Goal: Entertainment & Leisure: Browse casually

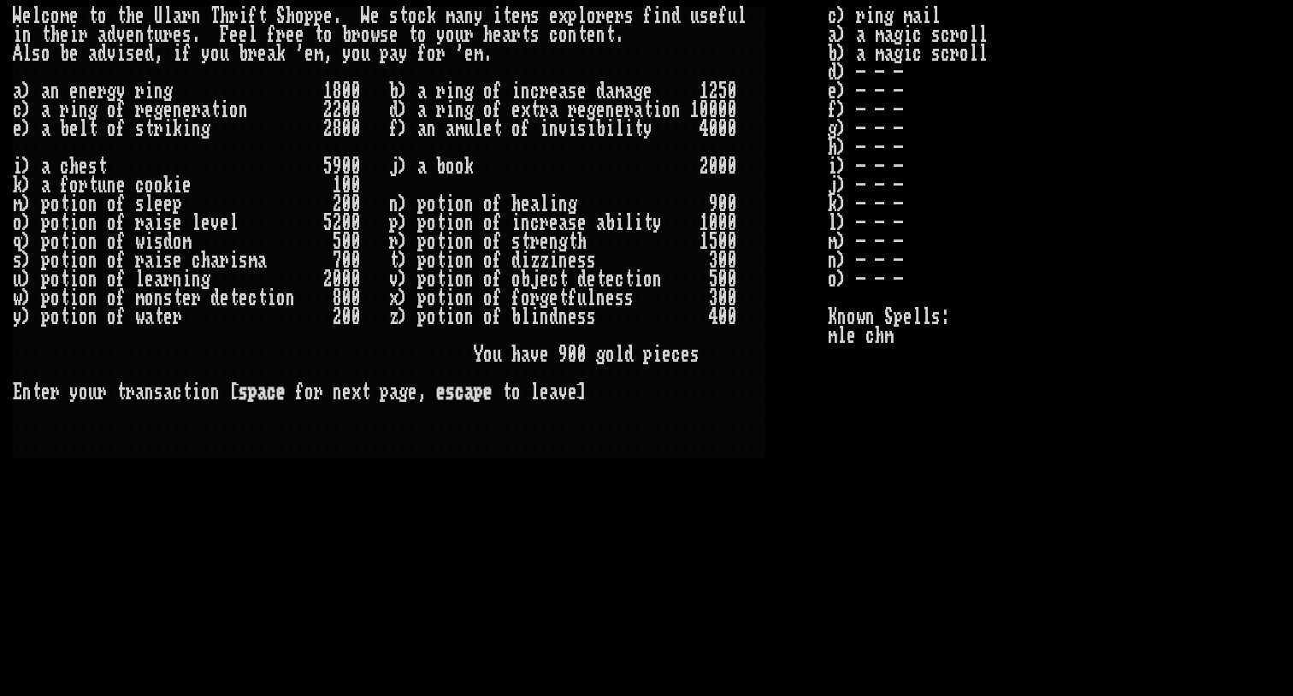
click at [723, 560] on larn "W e l c o m e t o t h e U l a r n T h r i f t S h o p p e . W e s t o c k m a n…" at bounding box center [420, 334] width 815 height 654
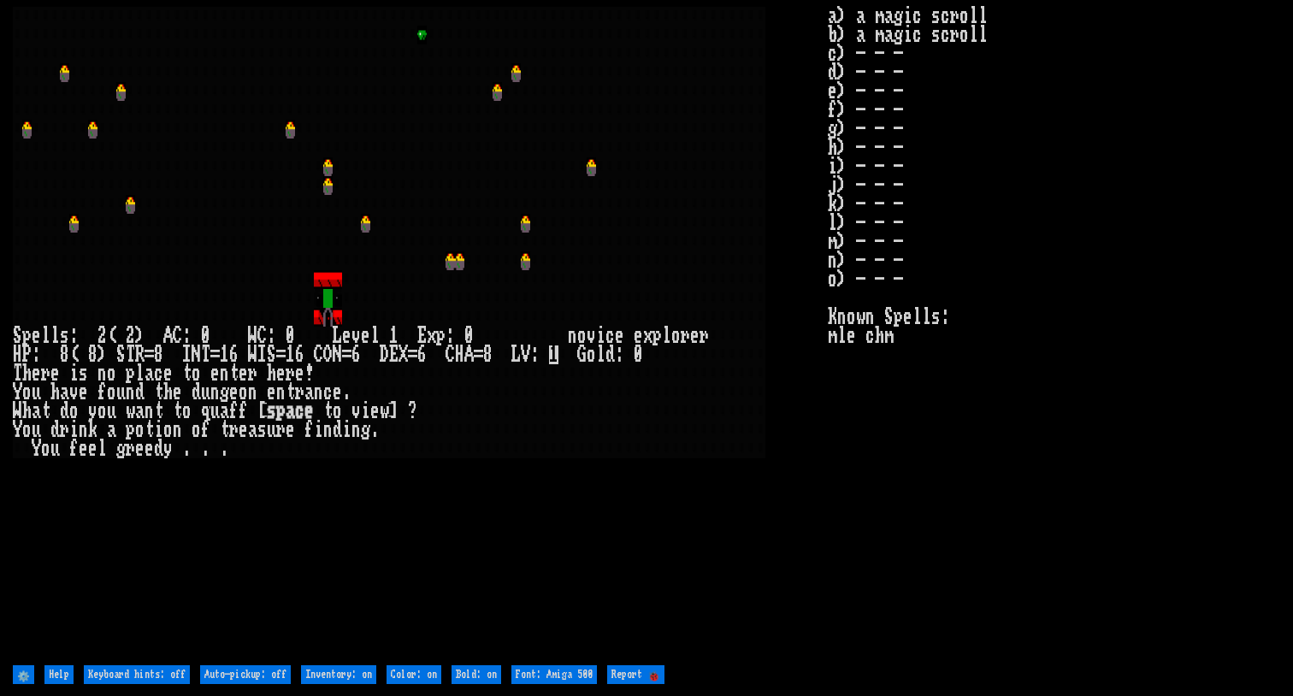
click at [944, 302] on stats "a) a magic scroll b) a magic scroll c) - - - d) - - - e) - - - f) - - - g) - - …" at bounding box center [1054, 334] width 453 height 654
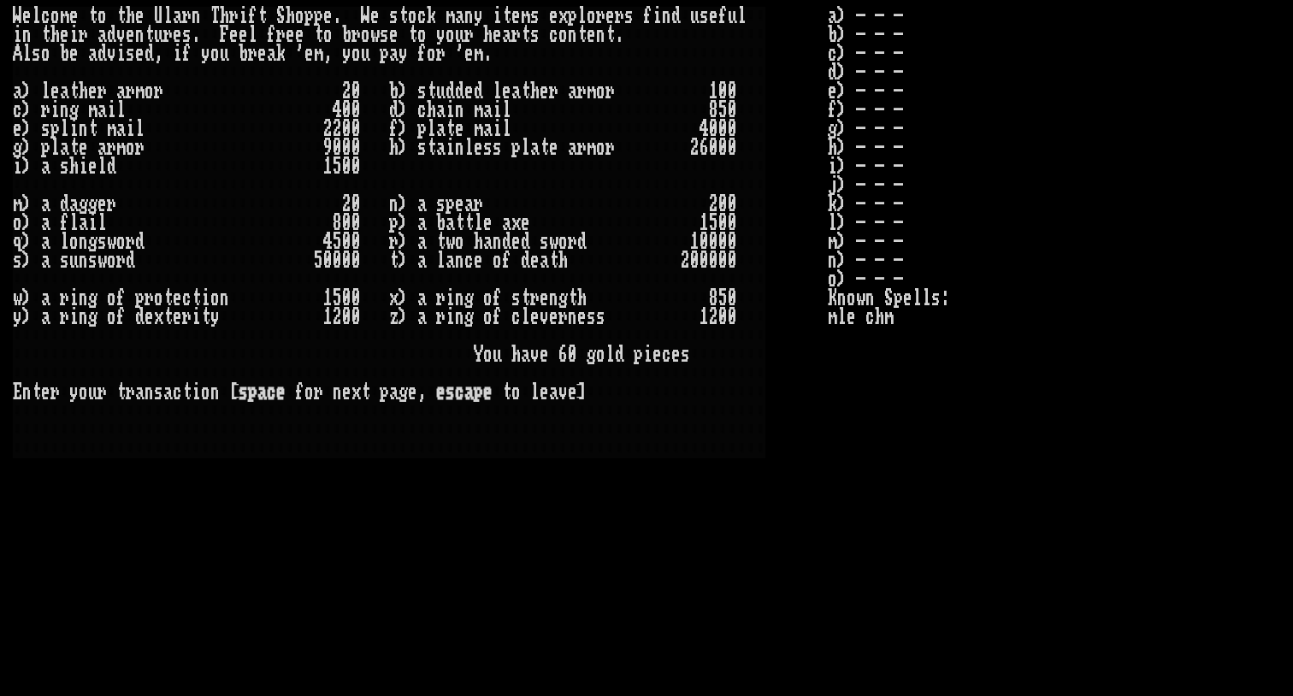
scroll to position [0, 1]
click at [995, 567] on stats "a) - - - b) - - - c) - - - d) - - - e) - - - f) - - - g) - - - h) - - - i) - - …" at bounding box center [1054, 334] width 453 height 654
click at [1207, 140] on stats "a) - - - b) - - - c) - - - d) - - - e) - - - f) - - - g) - - - h) - - - i) - - …" at bounding box center [1054, 334] width 453 height 654
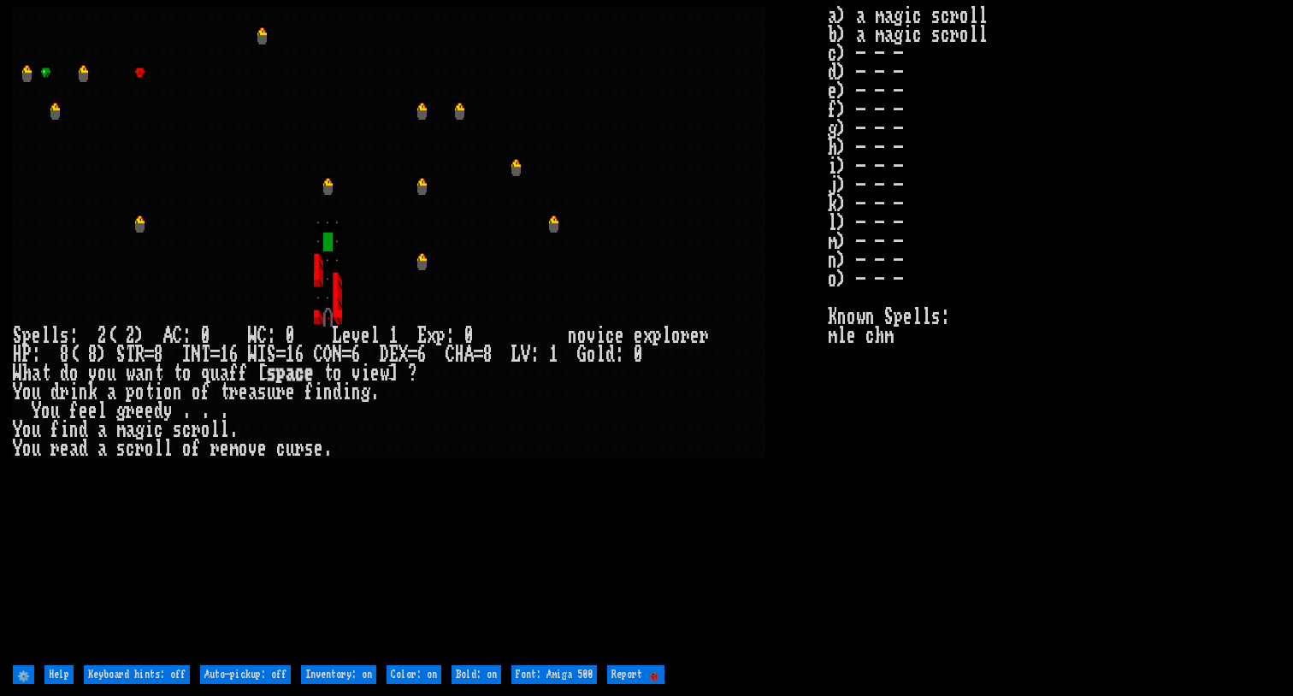
click at [1157, 283] on stats "a) a magic scroll b) a magic scroll c) - - - d) - - - e) - - - f) - - - g) - - …" at bounding box center [1054, 334] width 453 height 654
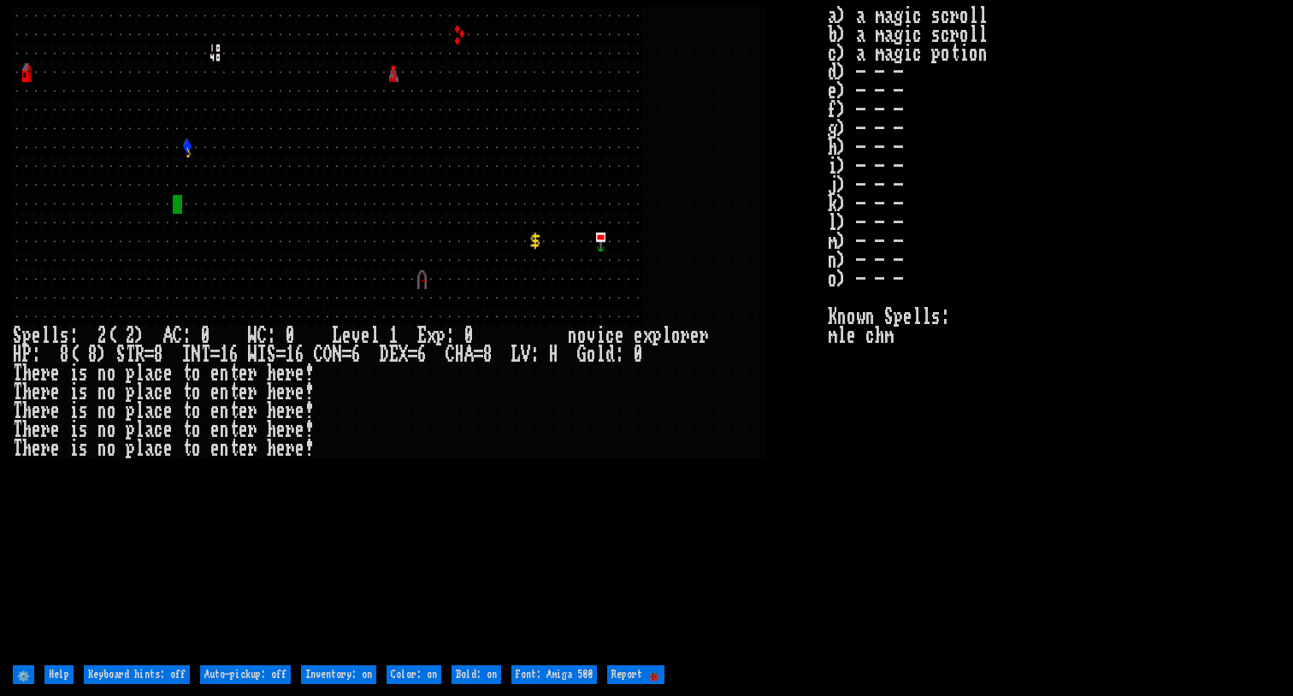
click at [1188, 313] on stats "a) a magic scroll b) a magic scroll c) a magic potion d) - - - e) - - - f) - - …" at bounding box center [1054, 334] width 453 height 654
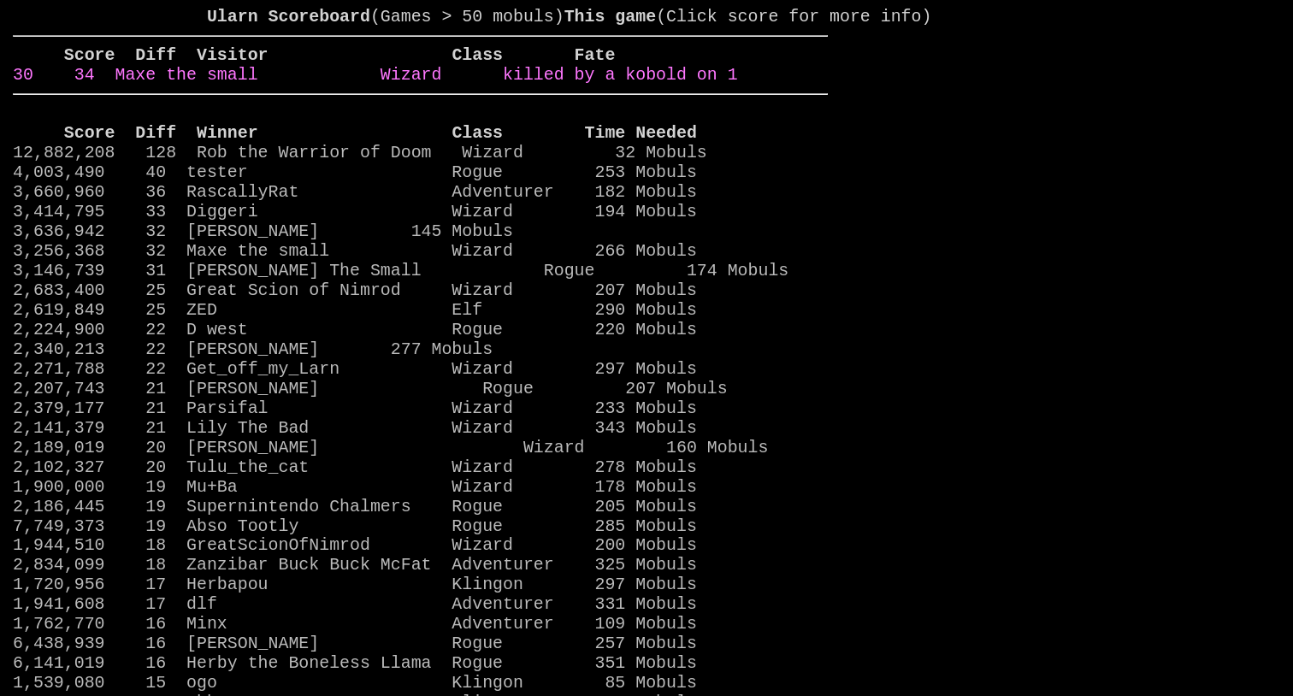
click at [729, 85] on link "30 34 Maxe the small Wizard killed by a kobold on 1" at bounding box center [375, 75] width 725 height 20
